Goal: Task Accomplishment & Management: Manage account settings

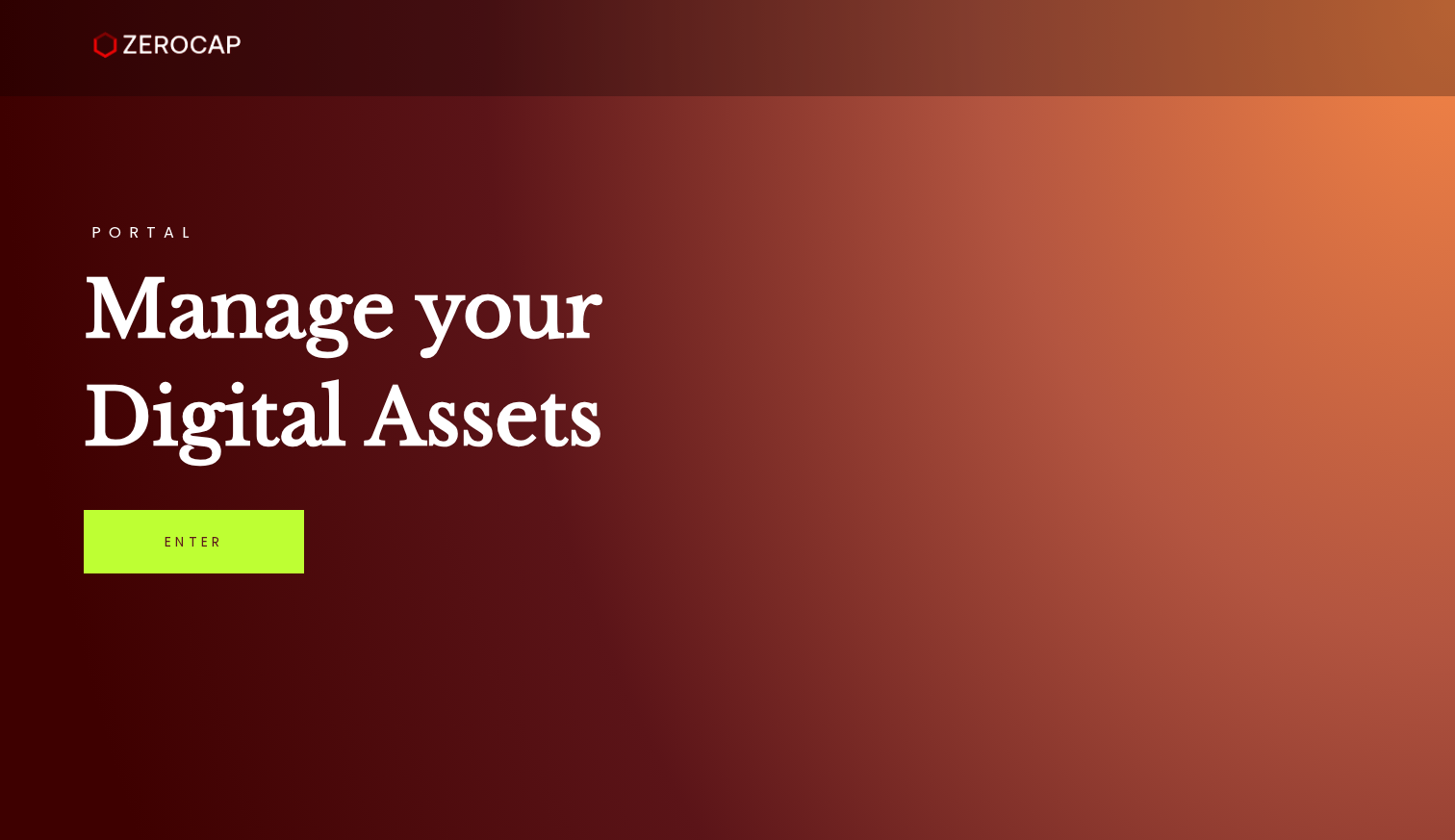
click at [233, 551] on link "Enter" at bounding box center [194, 542] width 220 height 63
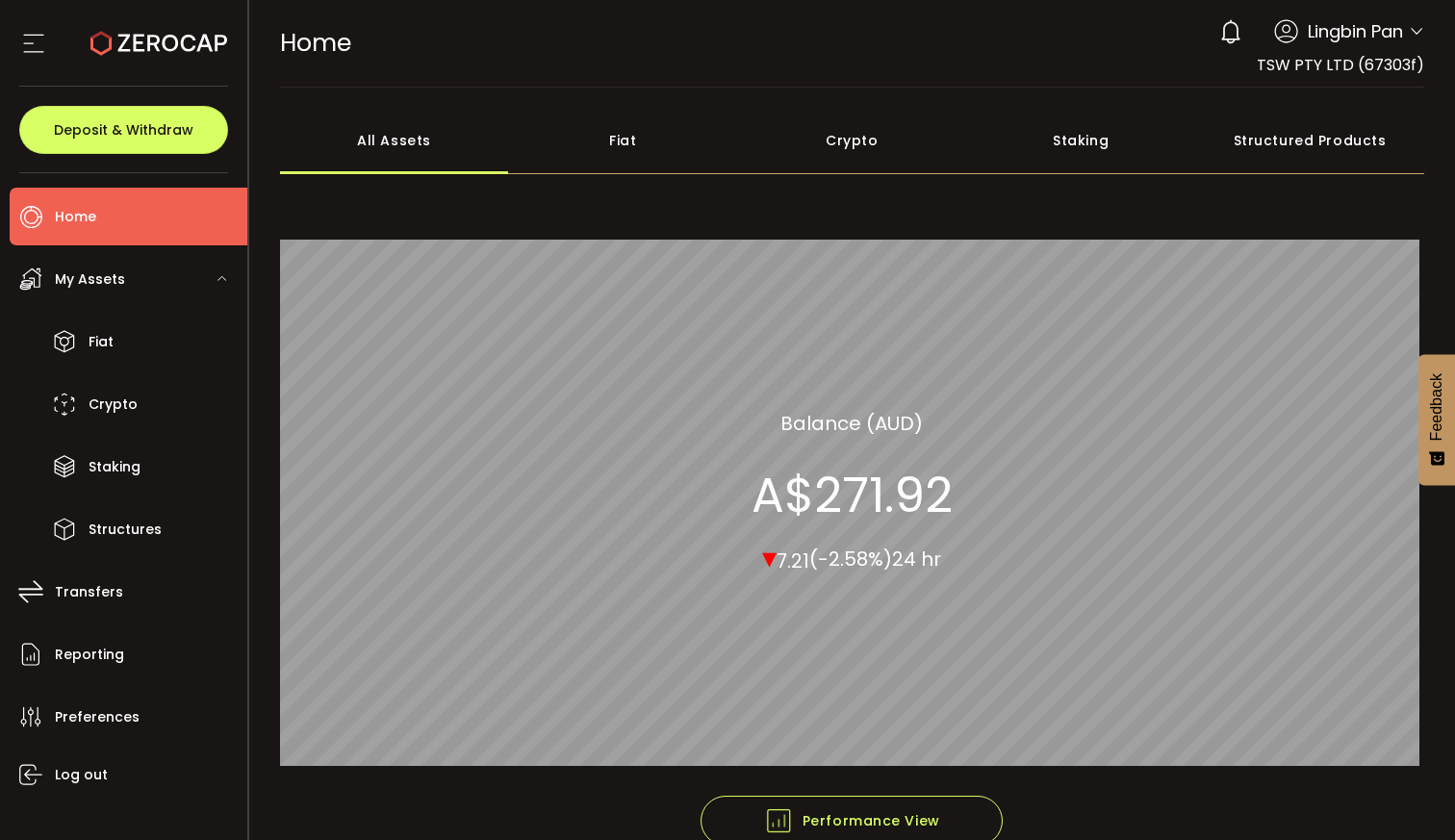
click at [587, 145] on div "Fiat" at bounding box center [623, 140] width 229 height 67
